Goal: Information Seeking & Learning: Learn about a topic

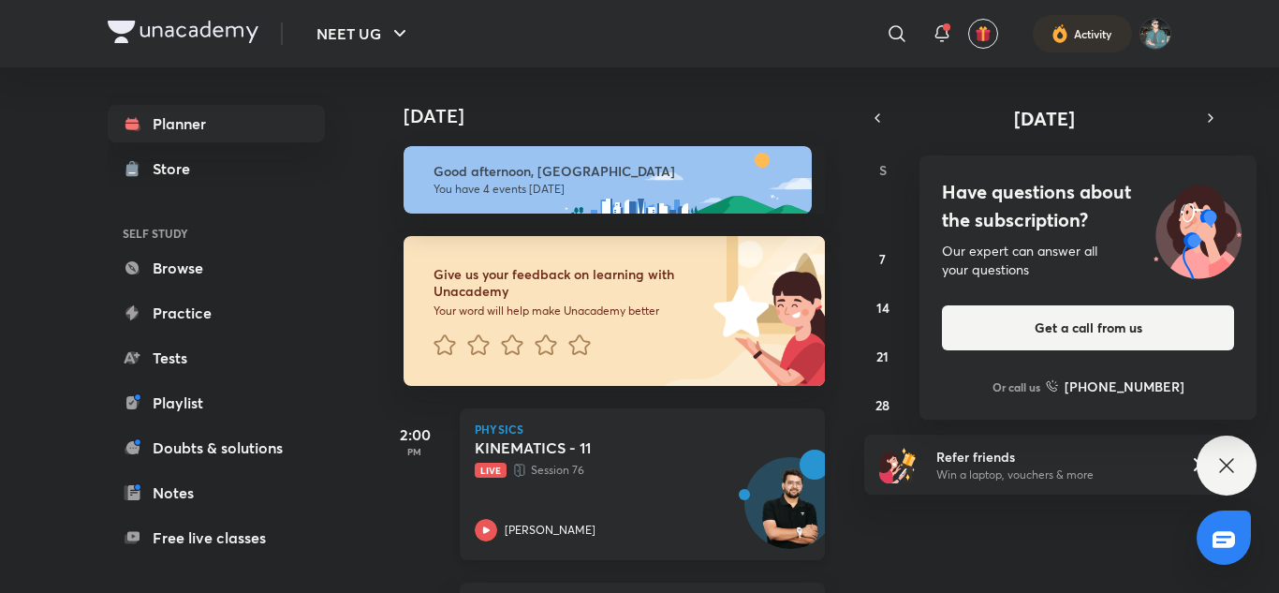
click at [706, 511] on div "KINEMATICS - 11 Live Session 76 [PERSON_NAME]" at bounding box center [622, 489] width 294 height 103
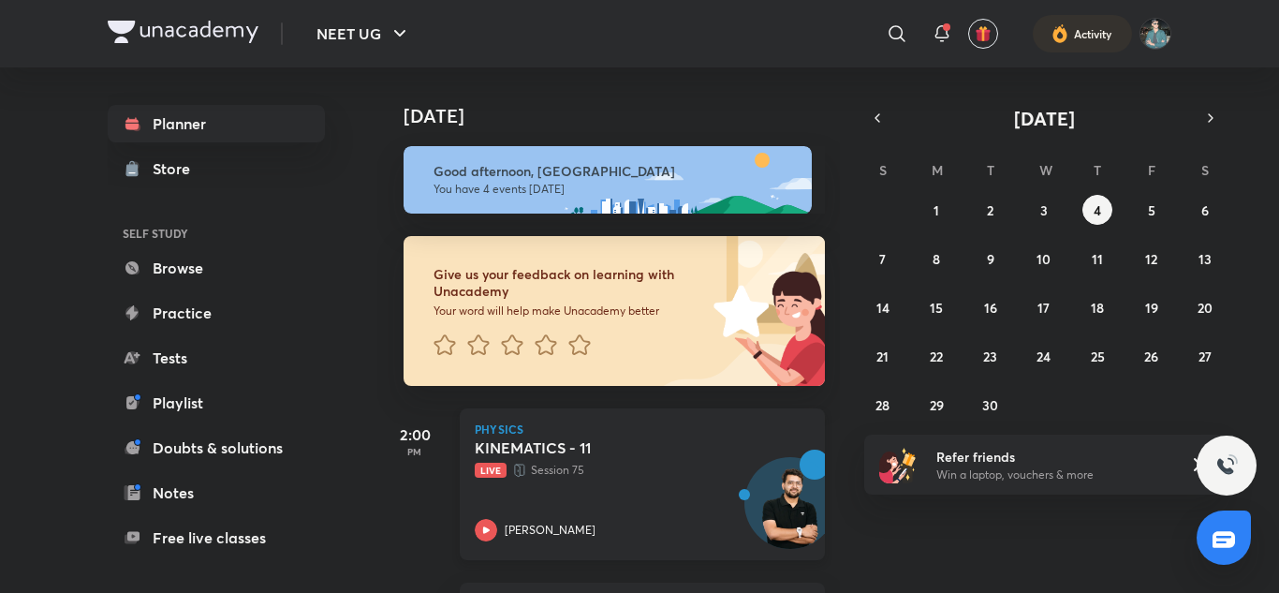
click at [516, 474] on icon at bounding box center [519, 470] width 15 height 19
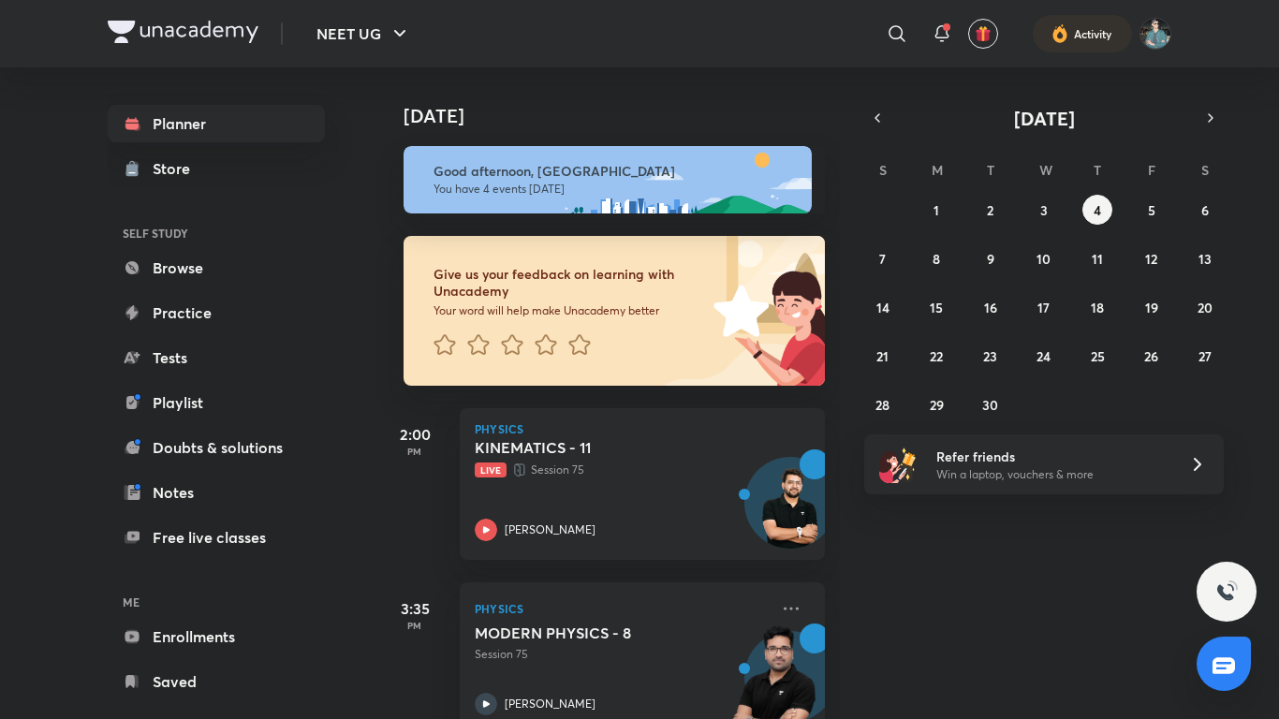
click at [678, 513] on html "NEET UG ​ Activity Planner Store SELF STUDY Browse Practice Tests Playlist Doub…" at bounding box center [639, 359] width 1279 height 719
click at [610, 513] on html "NEET UG ​ Activity Planner Store SELF STUDY Browse Practice Tests Playlist Doub…" at bounding box center [639, 359] width 1279 height 719
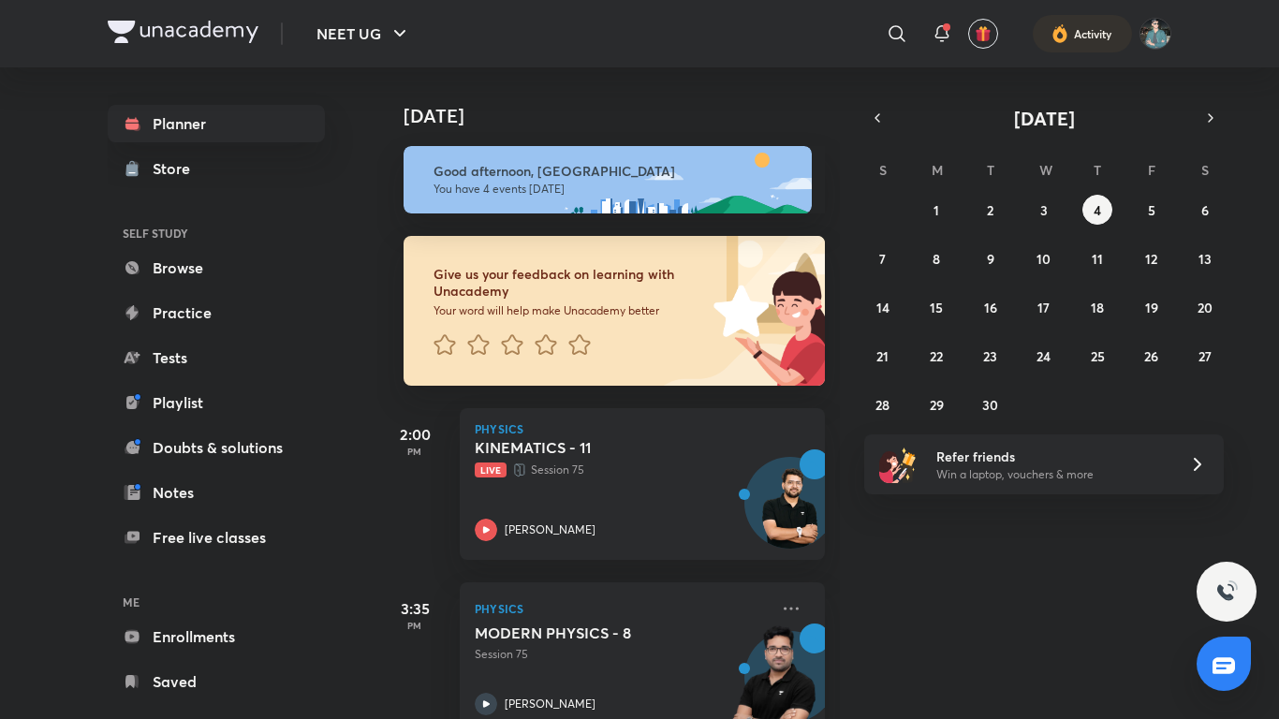
click at [610, 513] on html "NEET UG ​ Activity Planner Store SELF STUDY Browse Practice Tests Playlist Doub…" at bounding box center [639, 359] width 1279 height 719
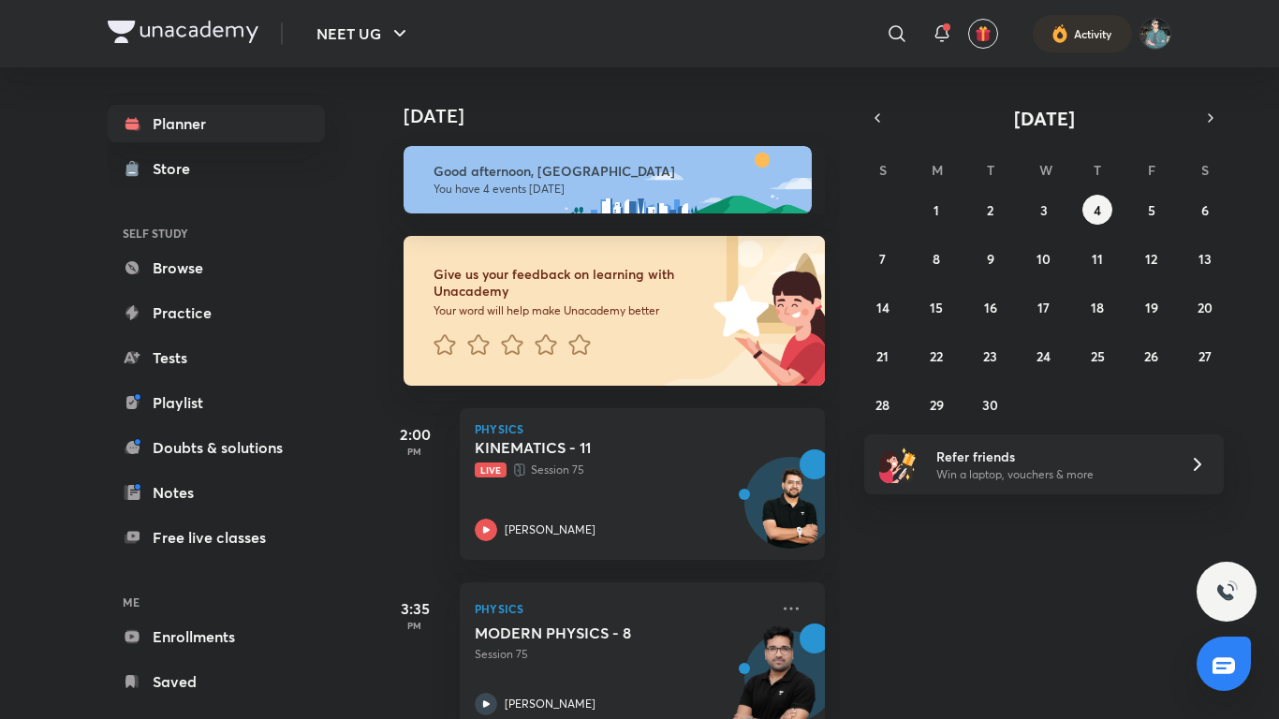
click at [610, 513] on html "NEET UG ​ Activity Planner Store SELF STUDY Browse Practice Tests Playlist Doub…" at bounding box center [639, 359] width 1279 height 719
drag, startPoint x: 610, startPoint y: 513, endPoint x: 497, endPoint y: 517, distance: 112.4
click at [497, 517] on html "NEET UG ​ Activity Planner Store SELF STUDY Browse Practice Tests Playlist Doub…" at bounding box center [639, 359] width 1279 height 719
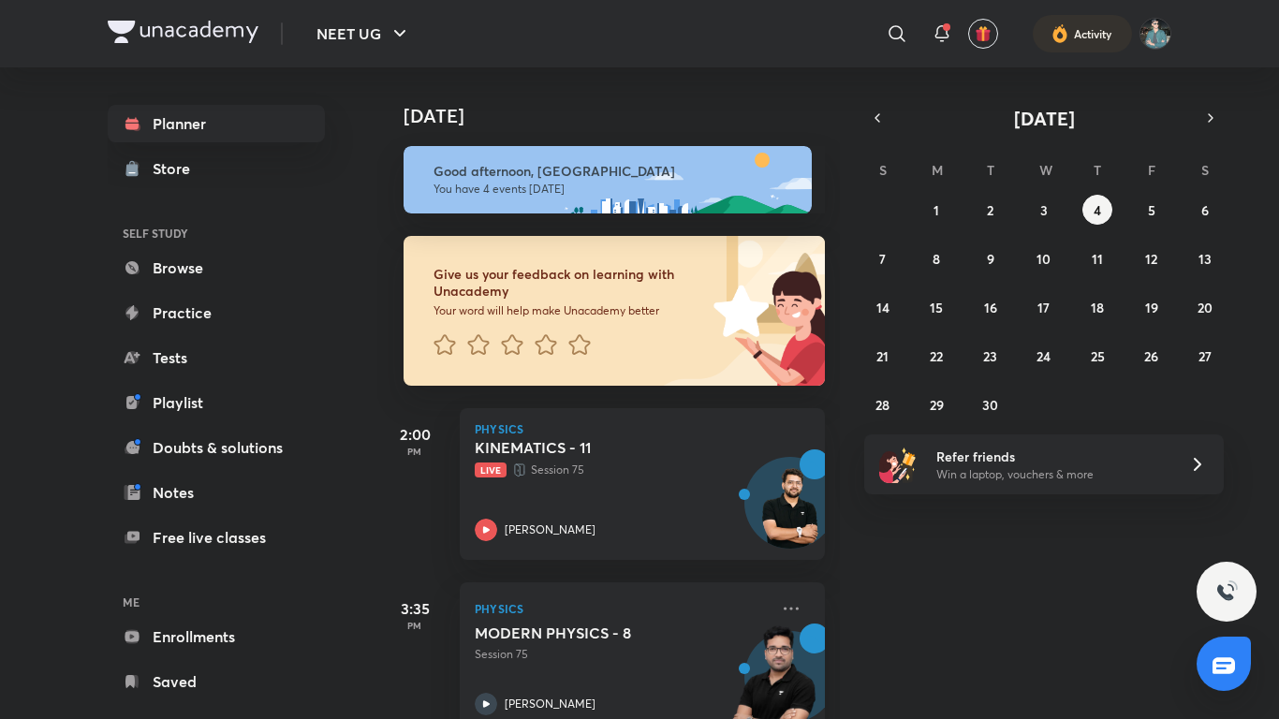
click at [497, 517] on html "NEET UG ​ Activity Planner Store SELF STUDY Browse Practice Tests Playlist Doub…" at bounding box center [639, 359] width 1279 height 719
click at [479, 464] on html "NEET UG ​ Activity Planner Store SELF STUDY Browse Practice Tests Playlist Doub…" at bounding box center [639, 359] width 1279 height 719
drag, startPoint x: 534, startPoint y: 460, endPoint x: 521, endPoint y: 462, distance: 13.2
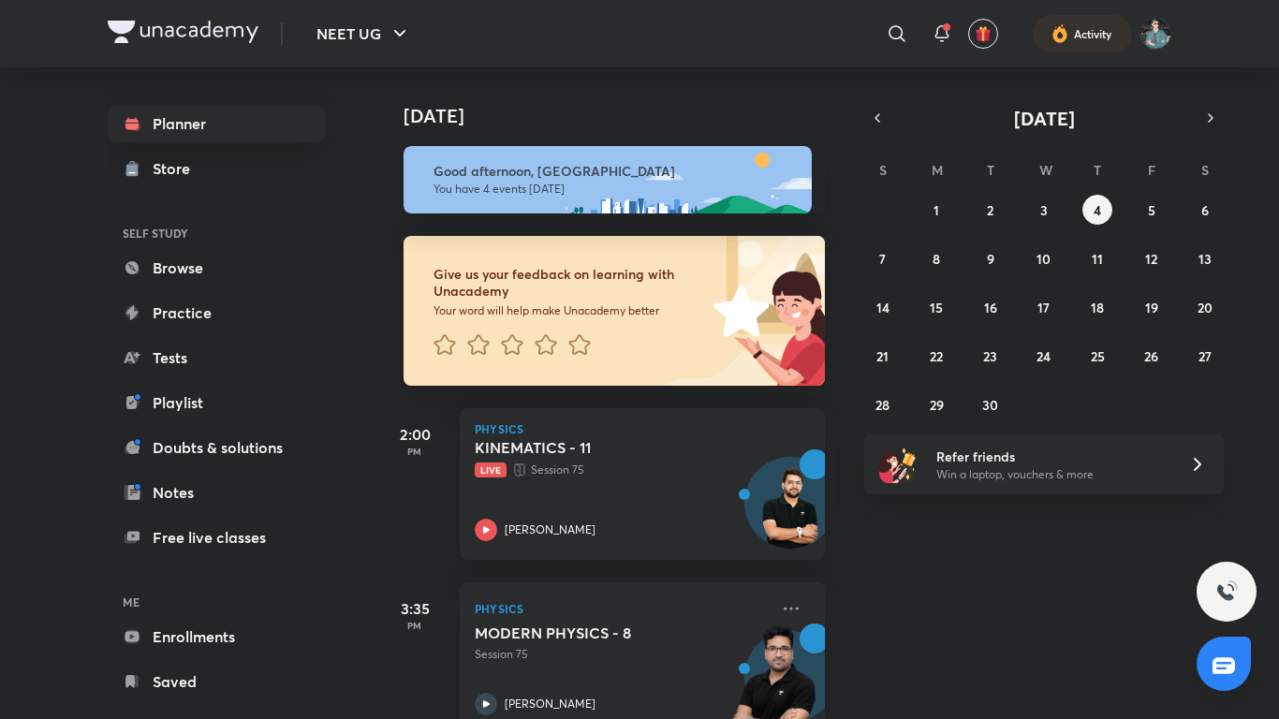
click at [521, 462] on html "NEET UG ​ Activity Planner Store SELF STUDY Browse Practice Tests Playlist Doub…" at bounding box center [639, 359] width 1279 height 719
click at [832, 485] on html "NEET UG ​ Activity Planner Store SELF STUDY Browse Practice Tests Playlist Doub…" at bounding box center [639, 359] width 1279 height 719
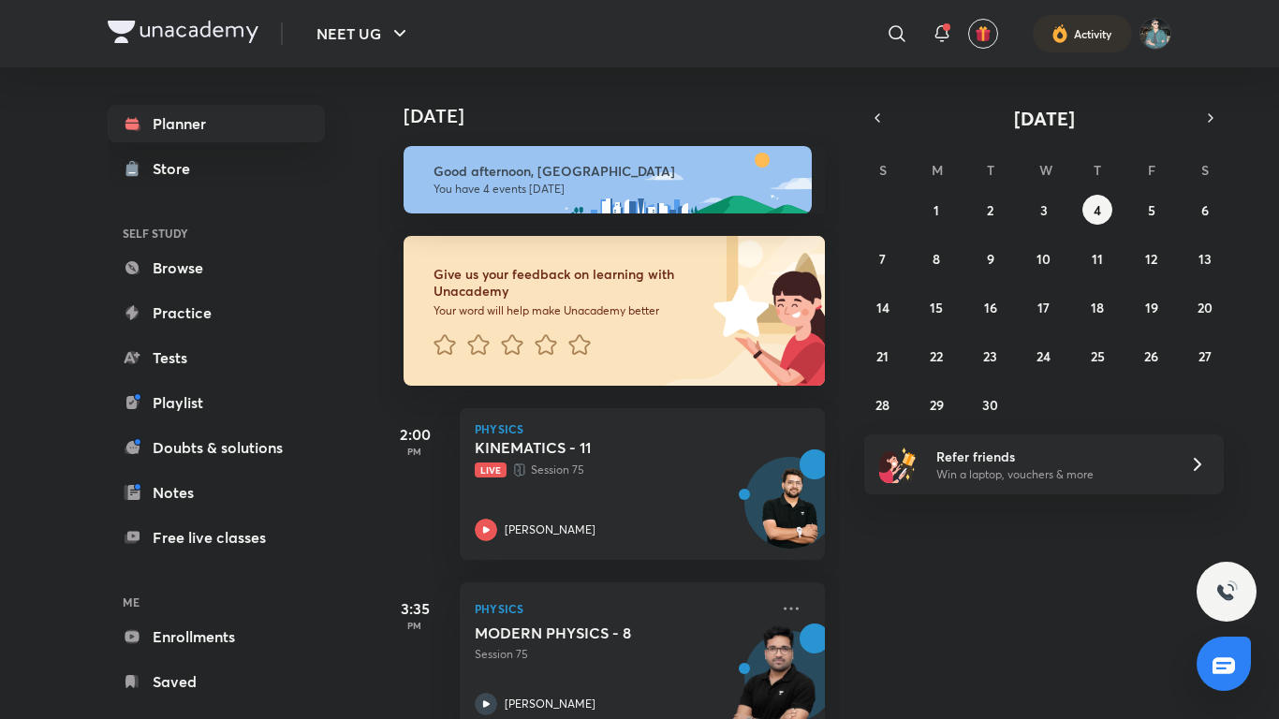
click at [790, 592] on html "NEET UG ​ Activity Planner Store SELF STUDY Browse Practice Tests Playlist Doub…" at bounding box center [639, 359] width 1279 height 719
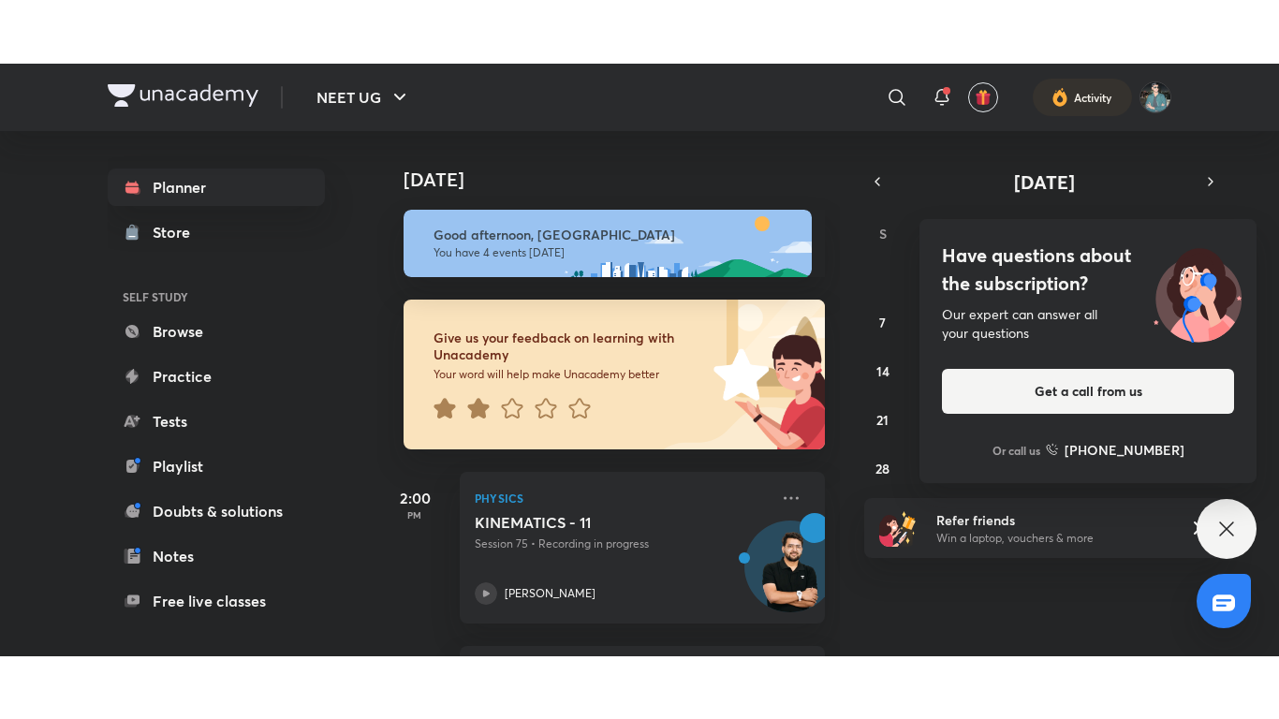
scroll to position [448, 0]
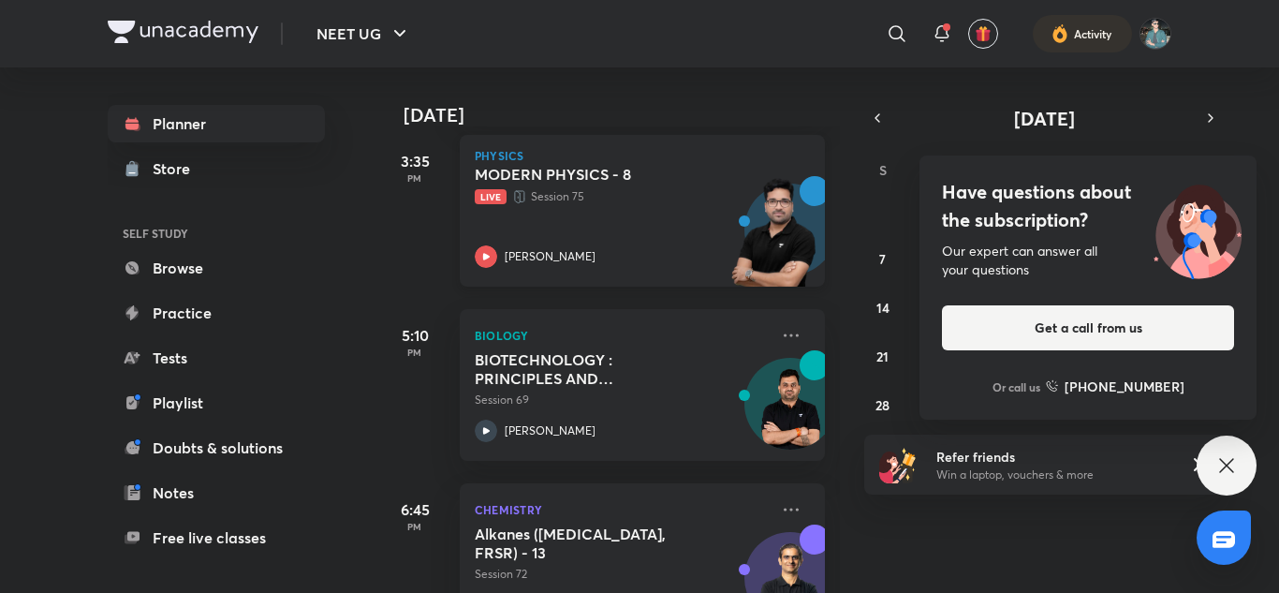
click at [667, 221] on div "MODERN PHYSICS - 8 Live Session 75 [PERSON_NAME]" at bounding box center [622, 216] width 294 height 103
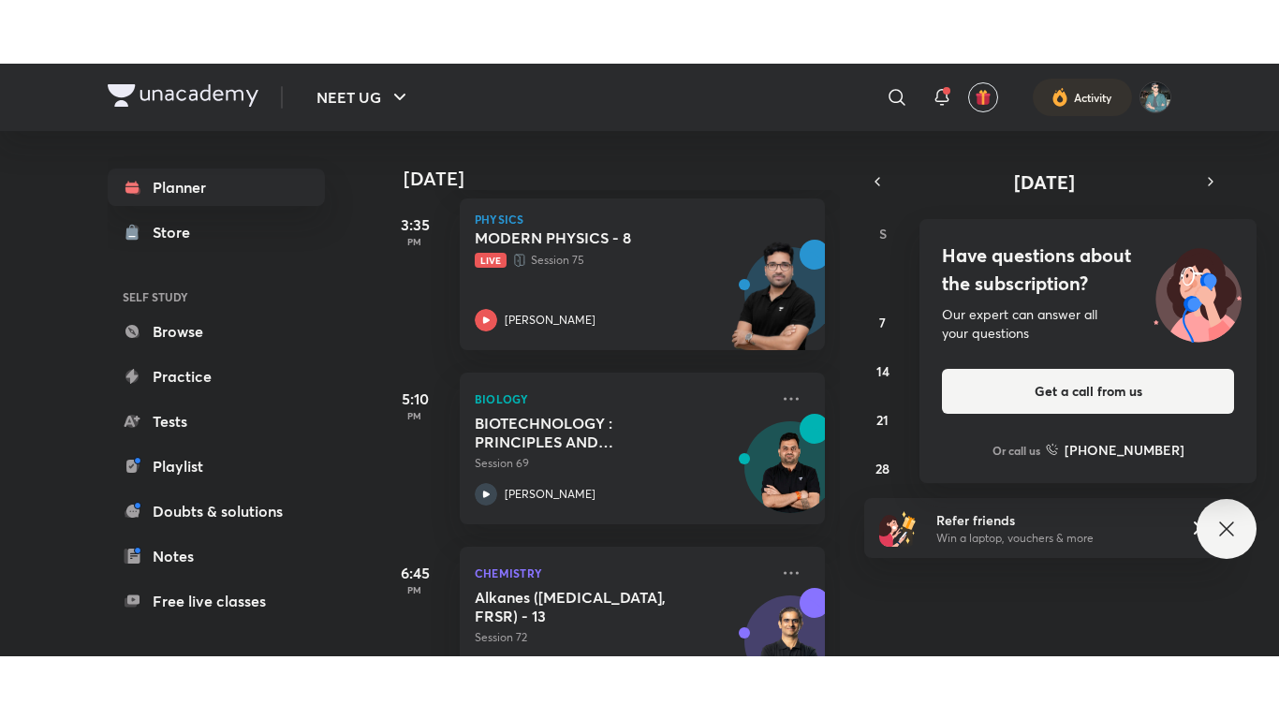
scroll to position [392, 0]
